Goal: Task Accomplishment & Management: Complete application form

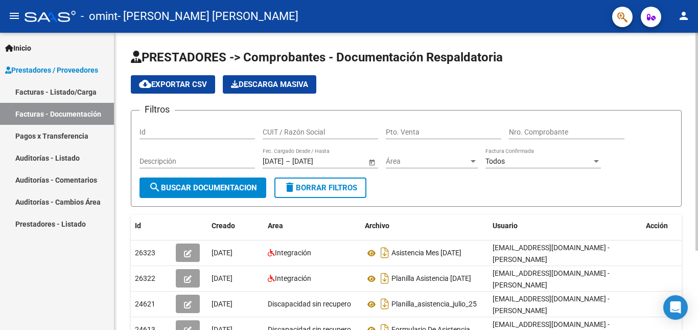
scroll to position [51, 0]
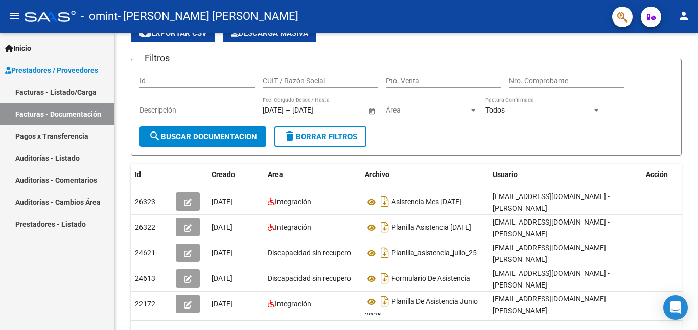
click at [73, 91] on link "Facturas - Listado/Carga" at bounding box center [57, 92] width 114 height 22
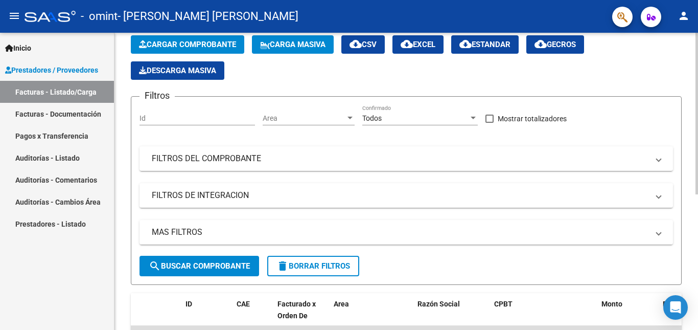
click at [208, 46] on span "Cargar Comprobante" at bounding box center [187, 44] width 97 height 9
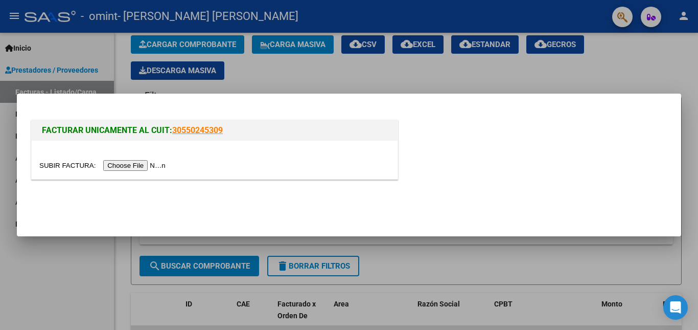
click at [137, 165] on input "file" at bounding box center [103, 165] width 129 height 11
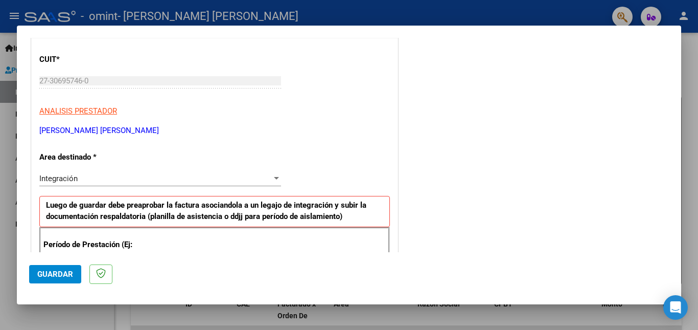
scroll to position [178, 0]
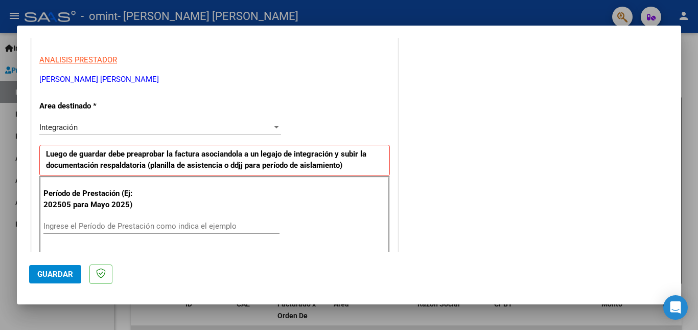
click at [153, 226] on input "Ingrese el Período de Prestación como indica el ejemplo" at bounding box center [161, 225] width 236 height 9
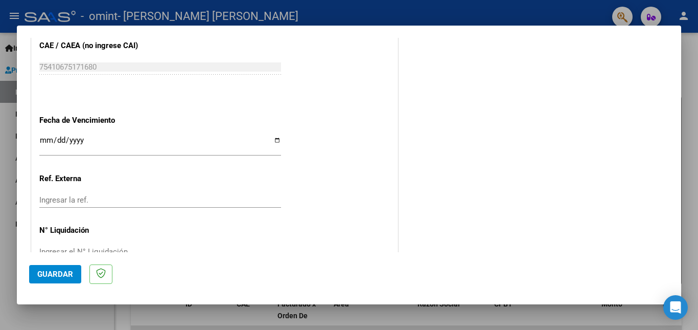
scroll to position [686, 0]
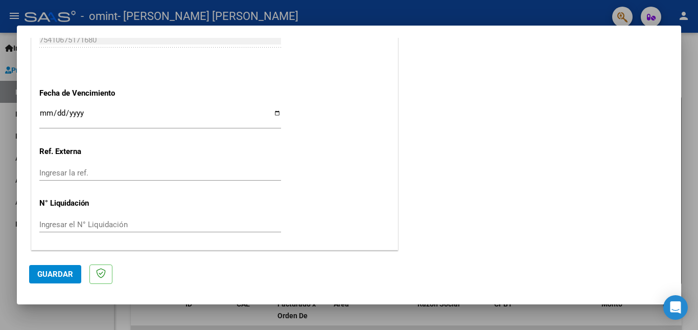
type input "202509"
click at [62, 271] on span "Guardar" at bounding box center [55, 273] width 36 height 9
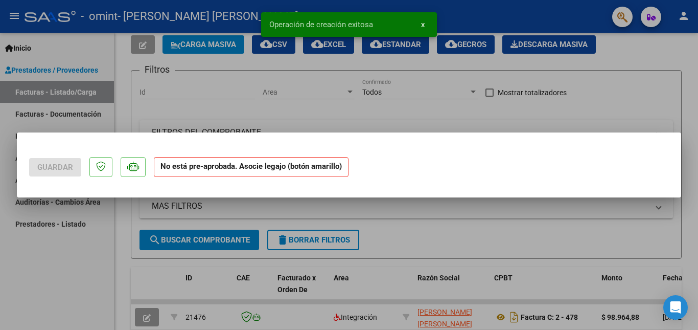
scroll to position [0, 0]
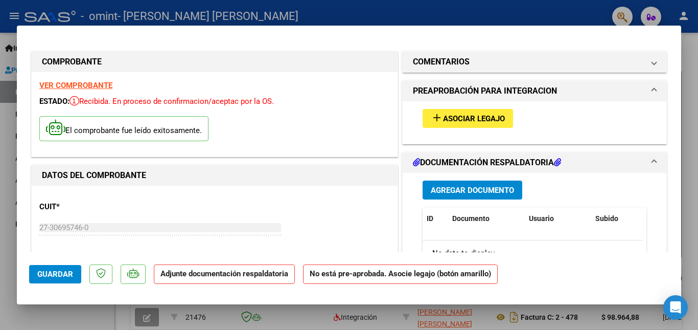
click at [482, 115] on span "Asociar Legajo" at bounding box center [474, 118] width 62 height 9
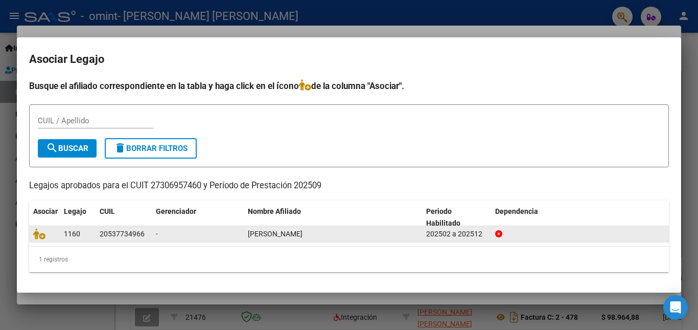
click at [150, 234] on datatable-body-cell "20537734966" at bounding box center [124, 234] width 56 height 16
click at [150, 233] on datatable-body-cell "20537734966" at bounding box center [124, 234] width 56 height 16
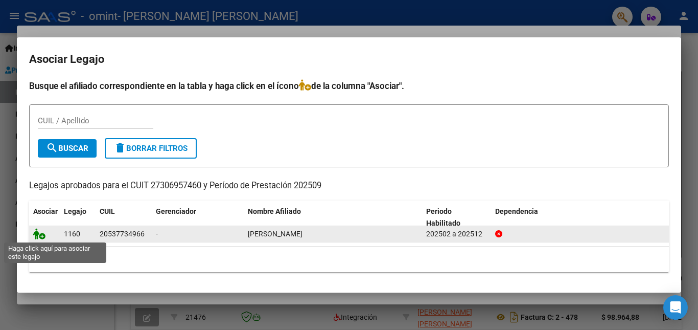
click at [43, 233] on icon at bounding box center [39, 233] width 12 height 11
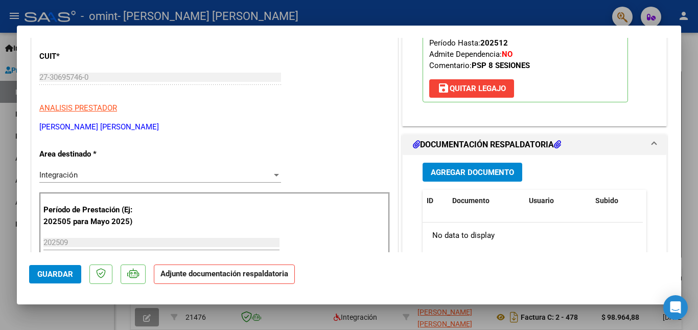
scroll to position [153, 0]
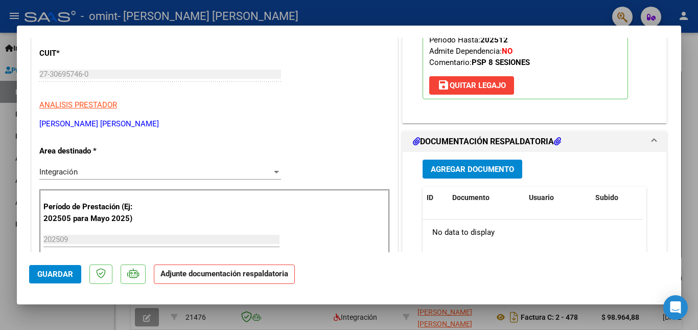
click at [506, 166] on span "Agregar Documento" at bounding box center [472, 169] width 83 height 9
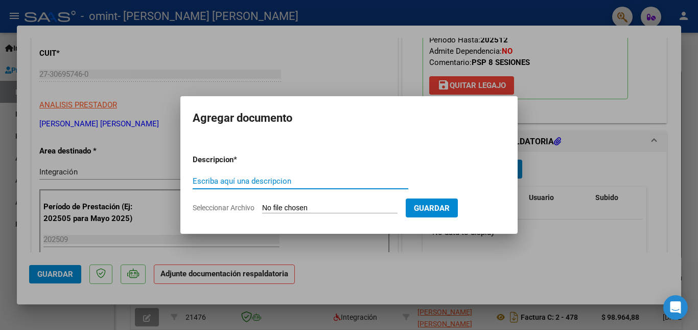
click at [332, 206] on input "Seleccionar Archivo" at bounding box center [329, 208] width 135 height 10
type input "C:\fakepath\asistencia mes [DATE] [PERSON_NAME].jpg"
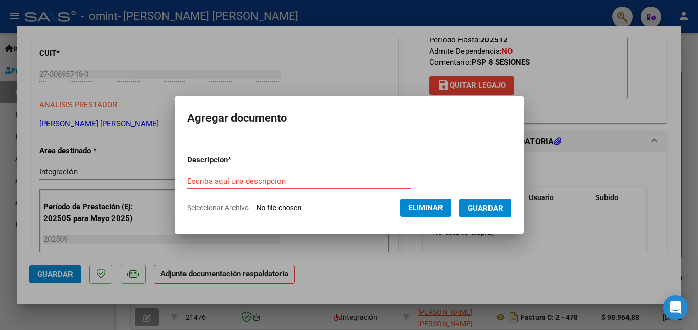
click at [267, 173] on div "Escriba aquí una descripcion" at bounding box center [299, 180] width 224 height 15
type input "asistencia septiembre 2025"
click at [487, 205] on span "Guardar" at bounding box center [486, 207] width 36 height 9
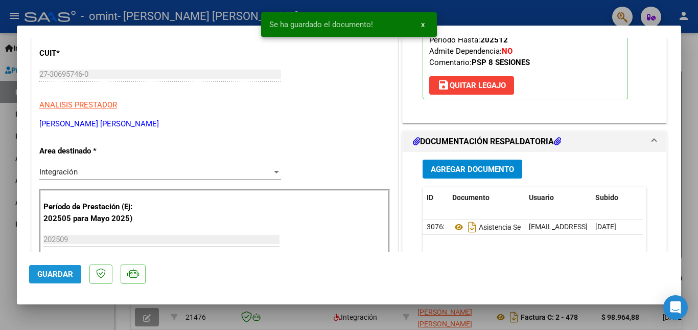
click at [49, 272] on span "Guardar" at bounding box center [55, 273] width 36 height 9
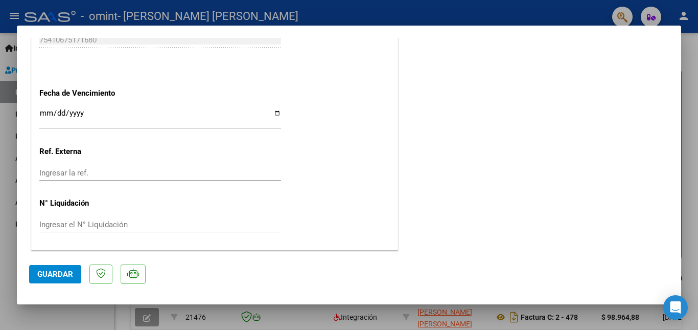
scroll to position [394, 0]
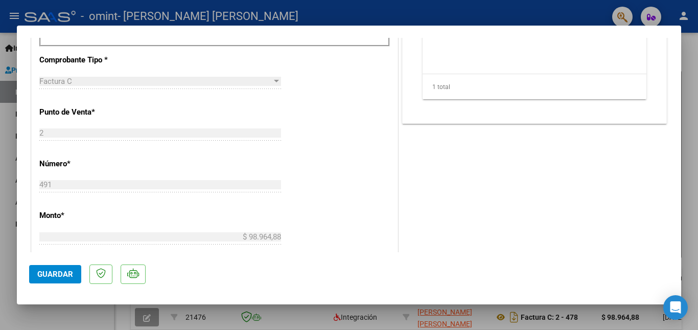
click at [6, 115] on div at bounding box center [349, 165] width 698 height 330
type input "$ 0,00"
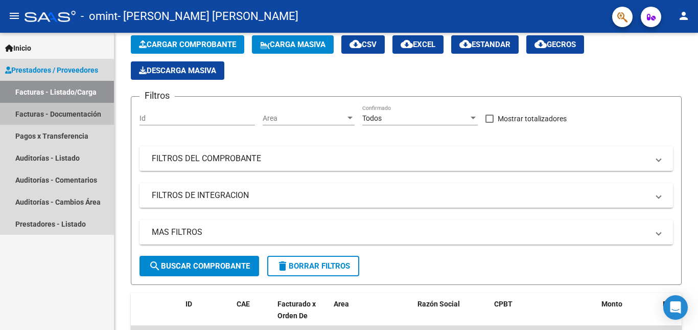
click at [58, 113] on link "Facturas - Documentación" at bounding box center [57, 114] width 114 height 22
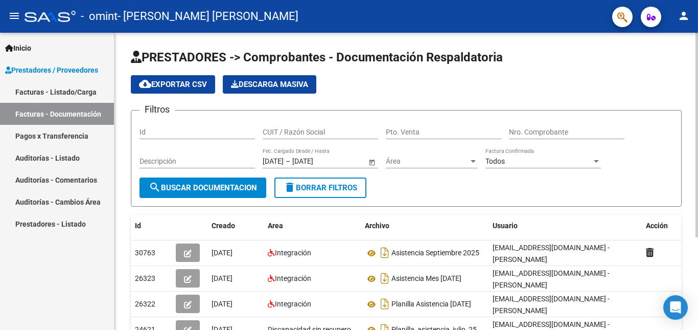
scroll to position [51, 0]
